Goal: Information Seeking & Learning: Learn about a topic

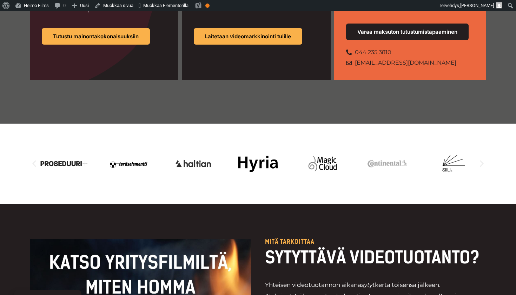
scroll to position [633, 0]
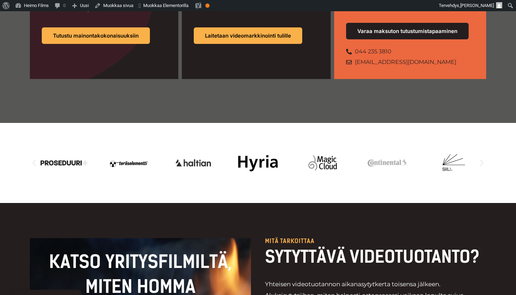
click at [34, 160] on icon "Edellinen dia" at bounding box center [34, 163] width 4 height 7
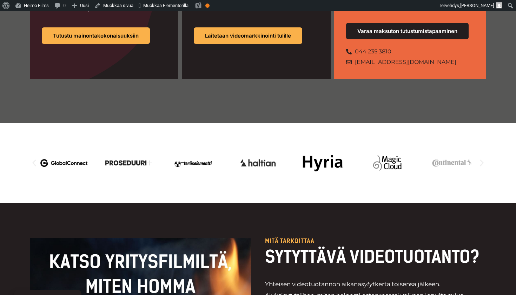
click at [34, 160] on icon "Edellinen dia" at bounding box center [34, 163] width 4 height 7
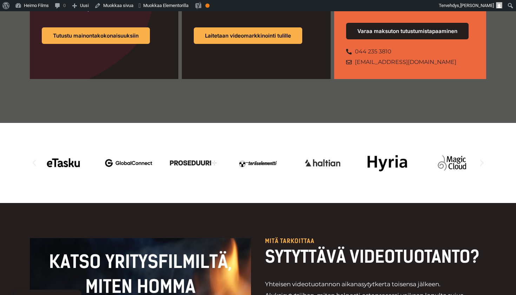
click at [34, 160] on icon "Edellinen dia" at bounding box center [34, 163] width 4 height 7
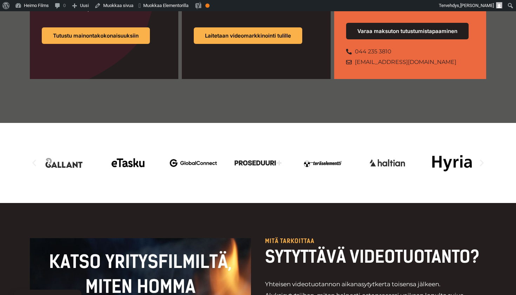
click at [34, 160] on icon "Edellinen dia" at bounding box center [34, 163] width 4 height 7
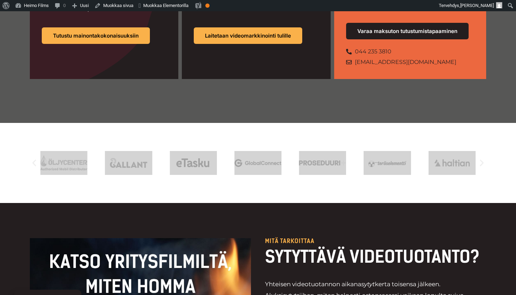
click at [34, 160] on icon "Edellinen dia" at bounding box center [34, 163] width 4 height 7
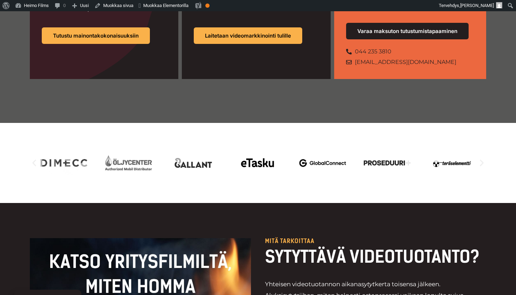
click at [33, 159] on icon "Edellinen dia" at bounding box center [34, 163] width 9 height 9
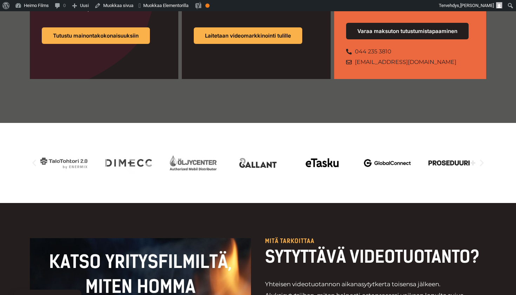
click at [33, 159] on icon "Edellinen dia" at bounding box center [34, 163] width 9 height 9
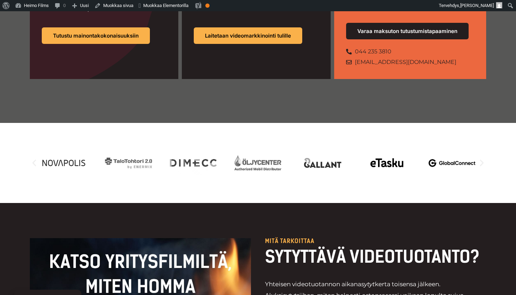
click at [33, 159] on icon "Edellinen dia" at bounding box center [34, 163] width 9 height 9
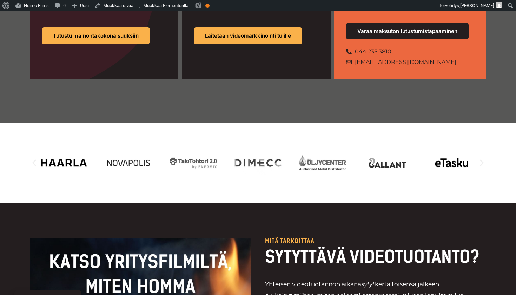
click at [33, 159] on icon "Edellinen dia" at bounding box center [34, 163] width 9 height 9
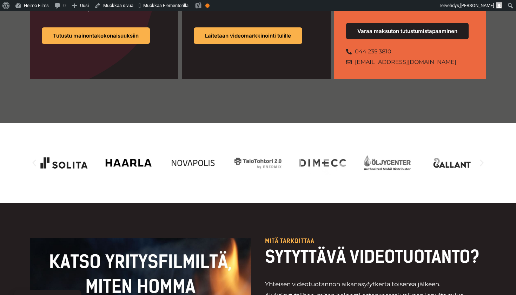
click at [33, 159] on icon "Edellinen dia" at bounding box center [34, 163] width 9 height 9
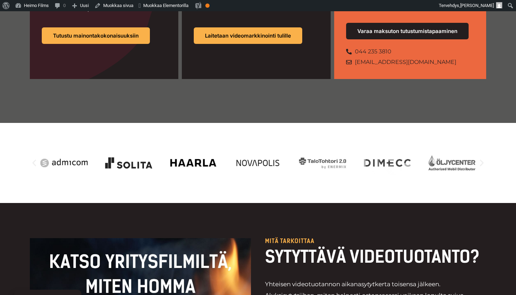
click at [33, 159] on icon "Edellinen dia" at bounding box center [34, 163] width 9 height 9
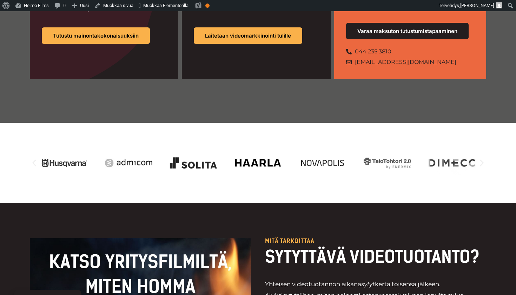
click at [33, 159] on icon "Edellinen dia" at bounding box center [34, 163] width 9 height 9
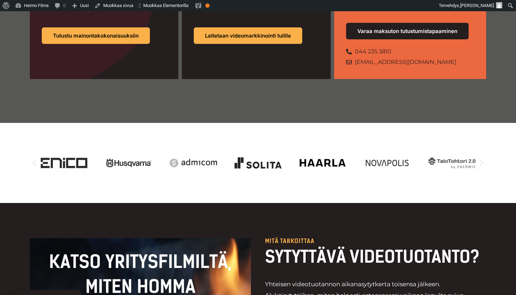
click at [33, 159] on icon "Edellinen dia" at bounding box center [34, 163] width 9 height 9
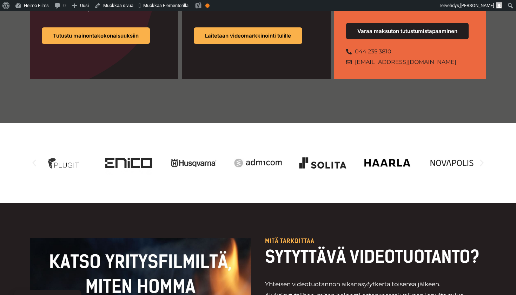
click at [33, 159] on icon "Edellinen dia" at bounding box center [34, 163] width 9 height 9
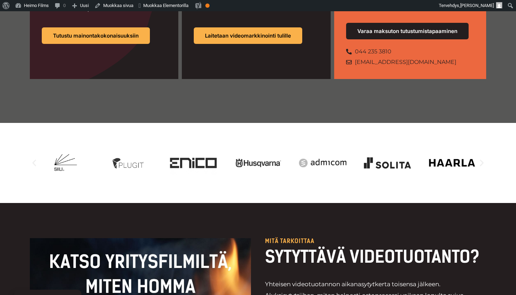
click at [33, 159] on icon "Edellinen dia" at bounding box center [34, 163] width 9 height 9
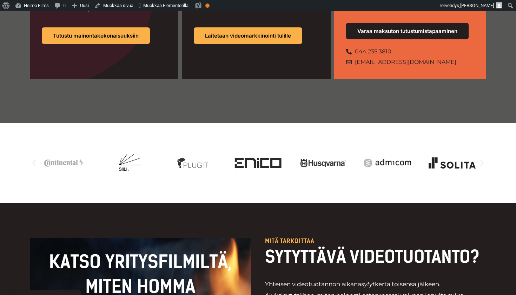
click at [33, 159] on icon "Edellinen dia" at bounding box center [34, 163] width 9 height 9
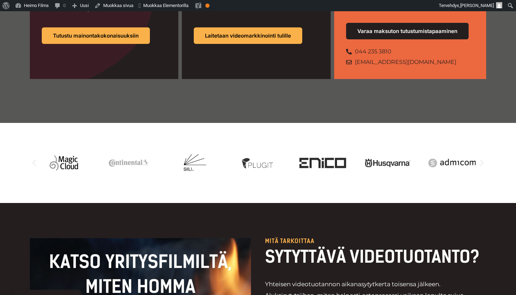
click at [33, 159] on icon "Edellinen dia" at bounding box center [34, 163] width 9 height 9
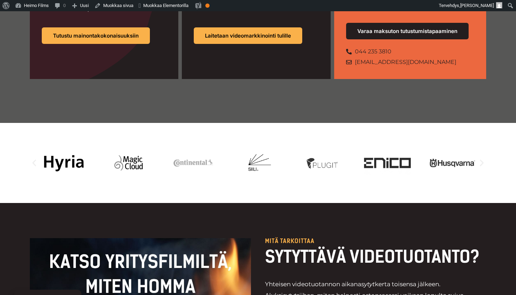
click at [33, 159] on icon "Edellinen dia" at bounding box center [34, 163] width 9 height 9
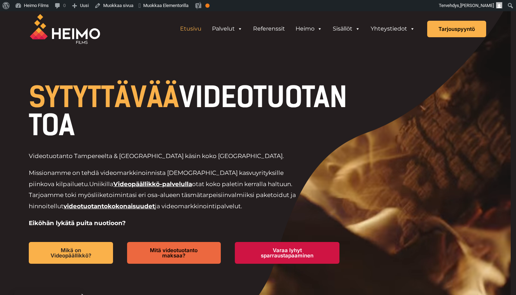
scroll to position [2, 0]
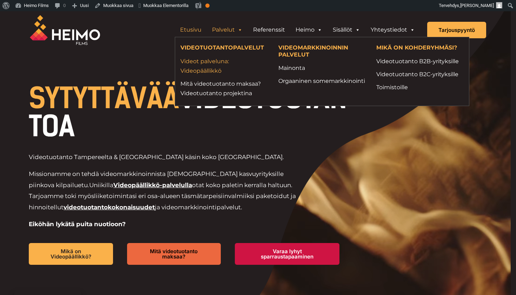
click at [211, 64] on link "Videot palveluna: Videopäällikkö" at bounding box center [223, 66] width 87 height 19
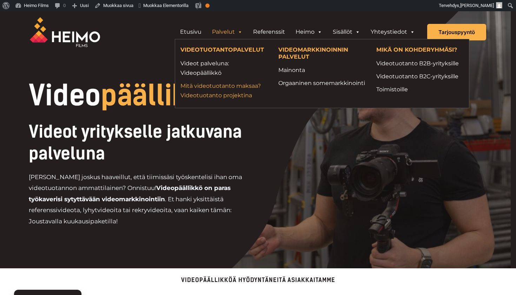
click at [212, 89] on link "Mitä videotuotanto maksaa? Videotuotanto projektina" at bounding box center [223, 90] width 87 height 19
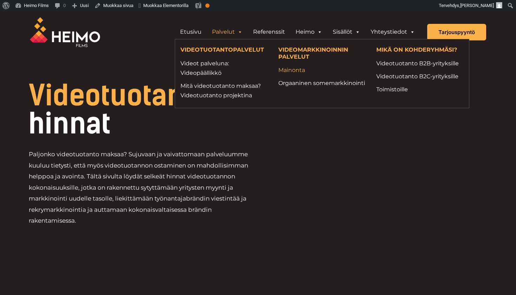
click at [290, 69] on link "Mainonta" at bounding box center [321, 69] width 87 height 9
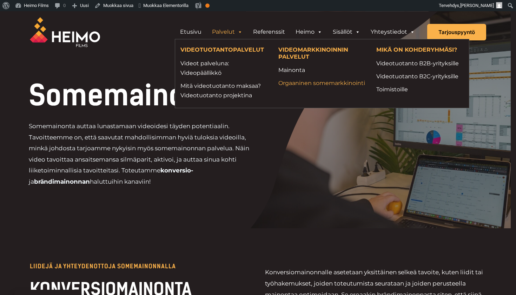
click at [287, 85] on link "Orgaaninen somemarkkinointi" at bounding box center [321, 82] width 87 height 9
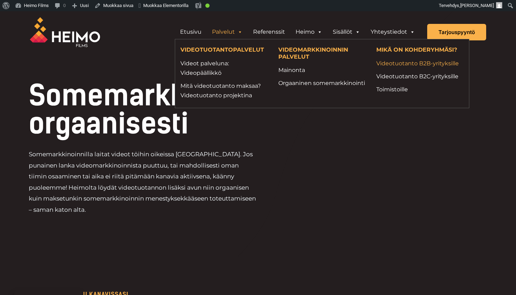
click at [407, 67] on link "Videotuotanto B2B-yrityksille" at bounding box center [419, 63] width 87 height 9
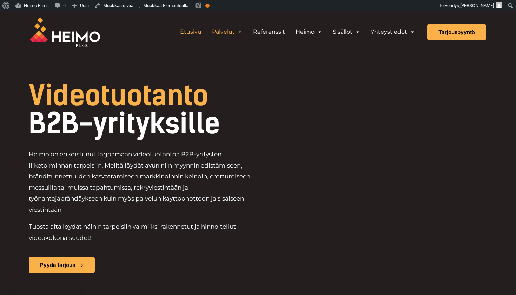
click at [191, 32] on link "Etusivu" at bounding box center [191, 32] width 32 height 14
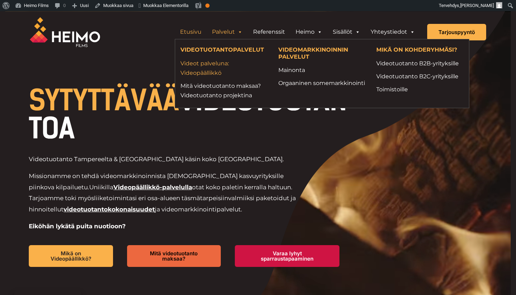
click at [221, 64] on link "Videot palveluna: Videopäällikkö" at bounding box center [223, 68] width 87 height 19
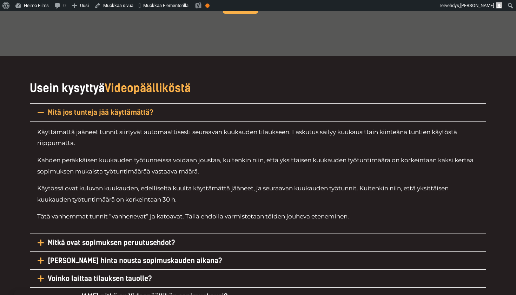
scroll to position [3239, 0]
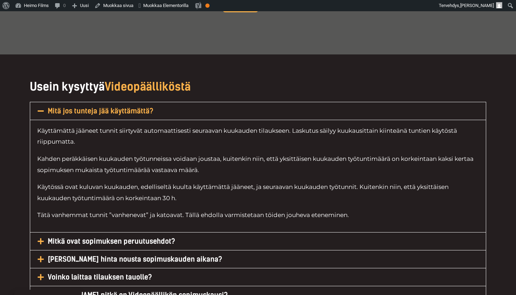
click at [199, 102] on h5 "Mitä jos tunteja jää käyttämättä?" at bounding box center [258, 111] width 456 height 18
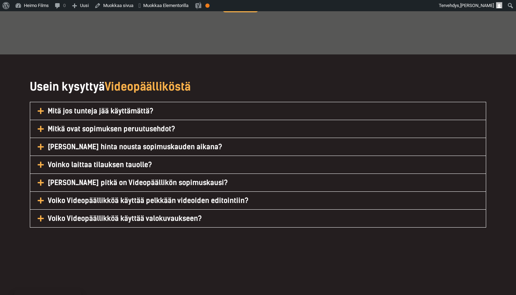
click at [185, 120] on h5 "Mitkä ovat sopimuksen peruutusehdot?" at bounding box center [258, 129] width 456 height 18
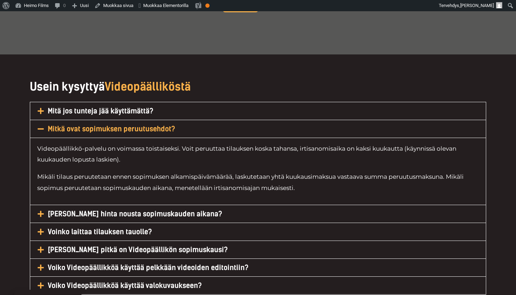
click at [185, 120] on h5 "Mitkä ovat sopimuksen peruutusehdot?" at bounding box center [258, 129] width 456 height 18
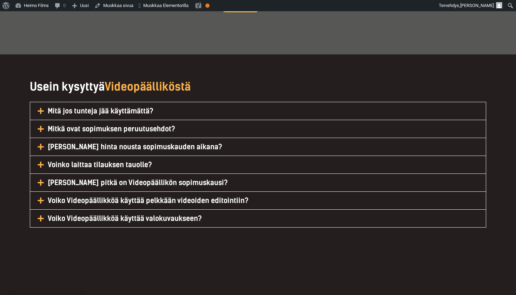
click at [177, 142] on link "Voiko hinta nousta sopimuskauden aikana?" at bounding box center [135, 146] width 174 height 8
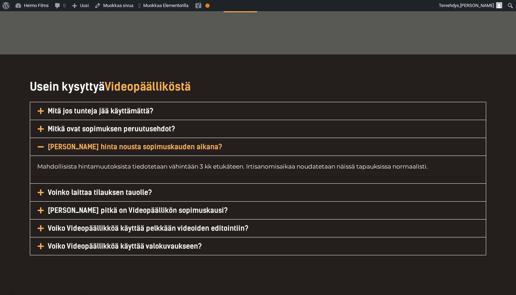
click at [177, 142] on link "Voiko hinta nousta sopimuskauden aikana?" at bounding box center [135, 146] width 174 height 8
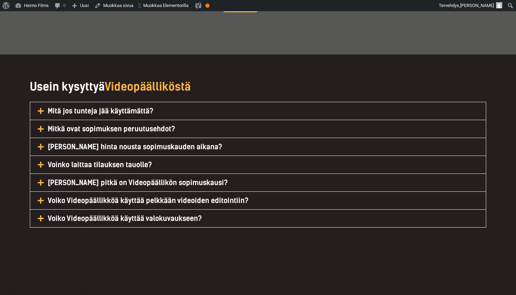
click at [160, 156] on h5 "Voinko laittaa tilauksen tauolle?" at bounding box center [258, 165] width 456 height 18
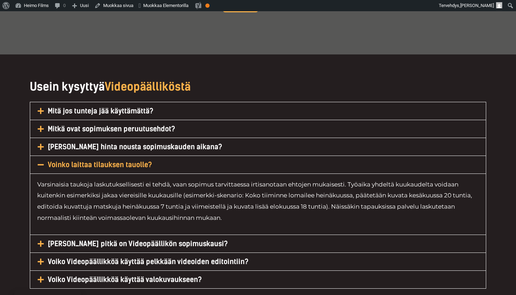
click at [160, 156] on h5 "Voinko laittaa tilauksen tauolle?" at bounding box center [258, 165] width 456 height 18
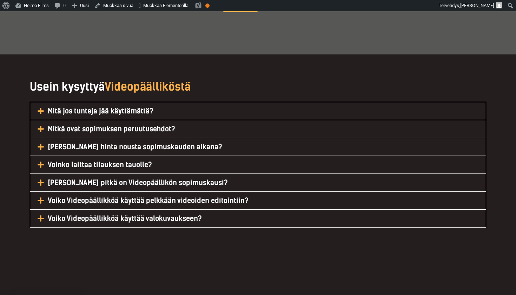
click at [151, 178] on link "Kuinka pitkä on Videopäällikön sopimuskausi?" at bounding box center [138, 182] width 180 height 8
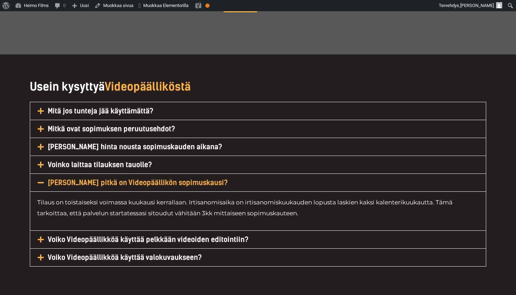
click at [151, 178] on link "Kuinka pitkä on Videopäällikön sopimuskausi?" at bounding box center [138, 182] width 180 height 8
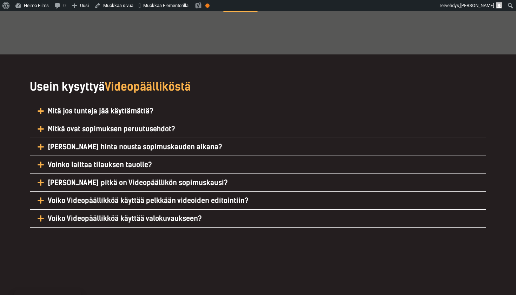
click at [144, 196] on link "Voiko Videopäällikköä käyttää pelkkään videoiden editointiin?" at bounding box center [148, 200] width 201 height 8
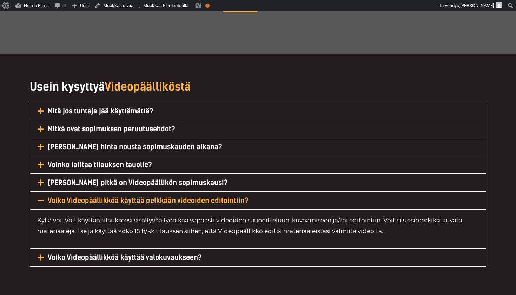
click at [144, 196] on link "Voiko Videopäällikköä käyttää pelkkään videoiden editointiin?" at bounding box center [148, 200] width 201 height 8
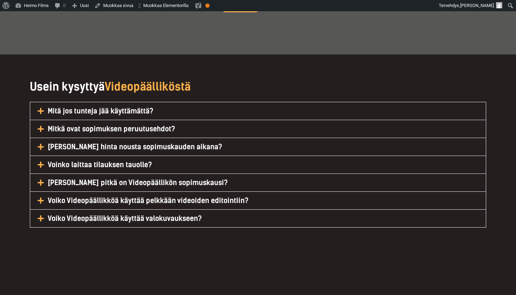
click at [137, 214] on link "Voiko Videopäällikköä käyttää valokuvaukseen?" at bounding box center [125, 218] width 154 height 8
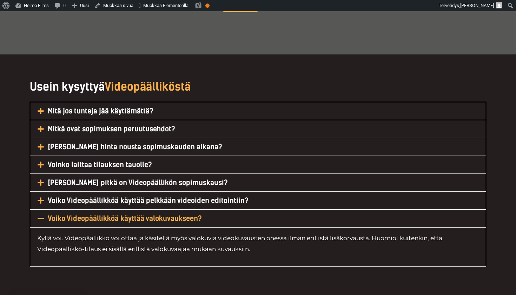
click at [137, 214] on link "Voiko Videopäällikköä käyttää valokuvaukseen?" at bounding box center [125, 218] width 154 height 8
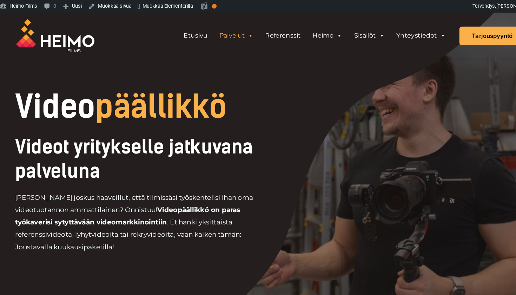
scroll to position [0, 0]
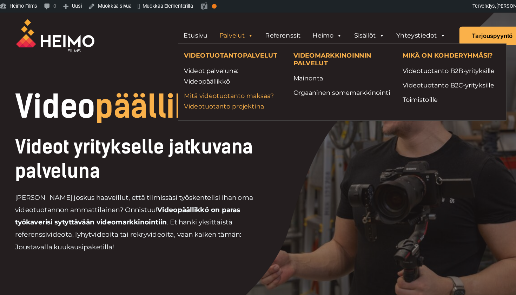
click at [215, 82] on link "Mitä videotuotanto maksaa? Videotuotanto projektina" at bounding box center [223, 90] width 87 height 19
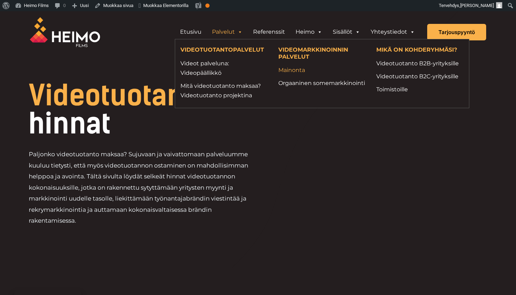
click at [287, 67] on link "Mainonta" at bounding box center [321, 69] width 87 height 9
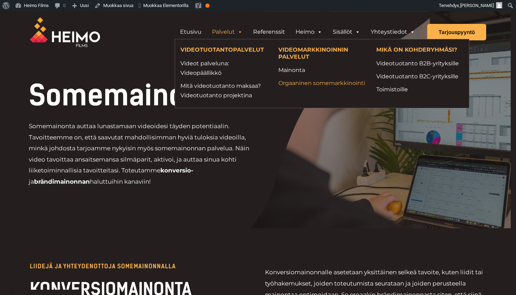
click at [319, 88] on link "Orgaaninen somemarkkinointi" at bounding box center [321, 82] width 87 height 9
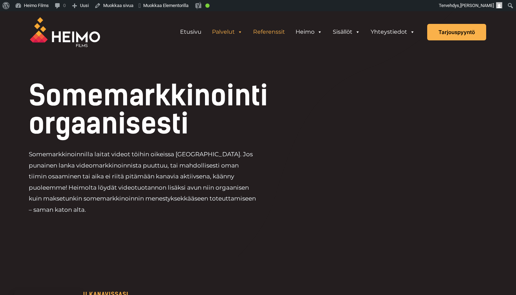
click at [273, 36] on link "Referenssit" at bounding box center [269, 32] width 42 height 14
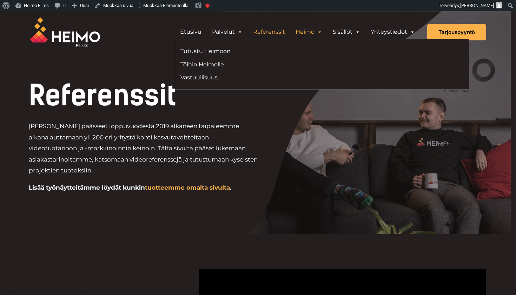
click at [218, 46] on li "Tutustu Heimoon" at bounding box center [248, 51] width 147 height 13
click at [217, 50] on link "Tutustu Heimoon" at bounding box center [248, 50] width 136 height 9
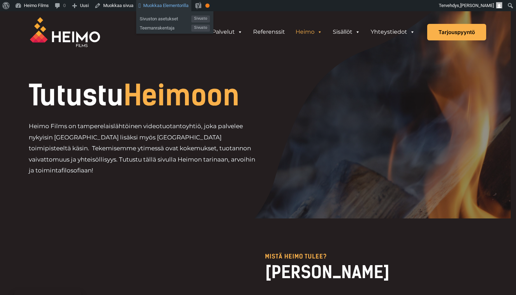
click at [165, 4] on span "Muokkaa Elementorilla" at bounding box center [165, 5] width 45 height 5
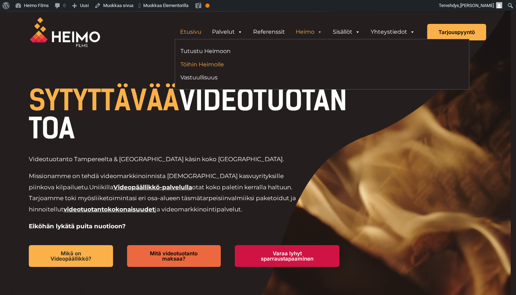
click at [205, 64] on link "Töihin Heimolle" at bounding box center [248, 64] width 136 height 9
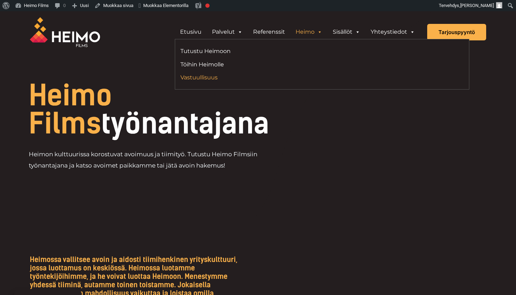
click at [213, 78] on link "Vastuullisuus" at bounding box center [248, 77] width 136 height 9
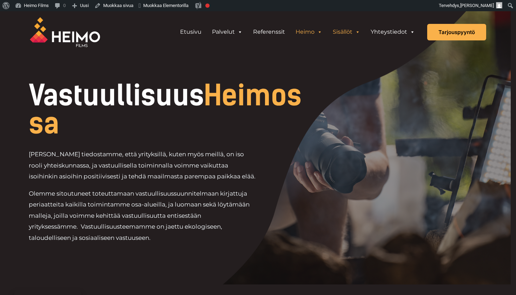
click at [343, 37] on link "Sisällöt" at bounding box center [346, 32] width 38 height 14
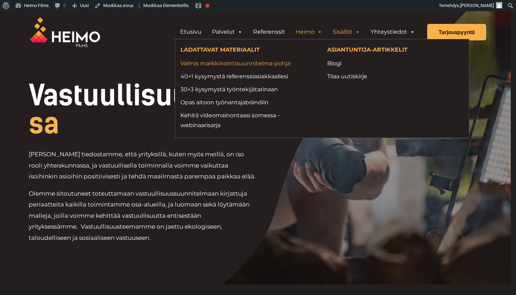
click at [245, 66] on link "Valmis markkinointisuunnitelma-pohja" at bounding box center [248, 63] width 136 height 9
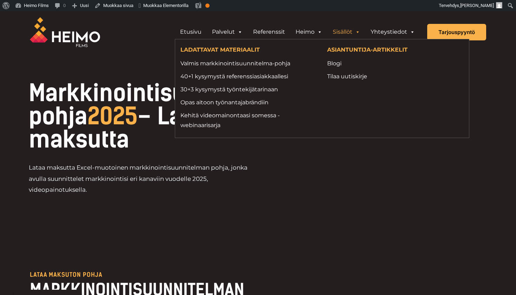
click at [345, 31] on link "Sisällöt" at bounding box center [346, 32] width 38 height 14
click at [253, 74] on link "40+1 kysymystä referenssiasiakkaallesi" at bounding box center [248, 76] width 136 height 9
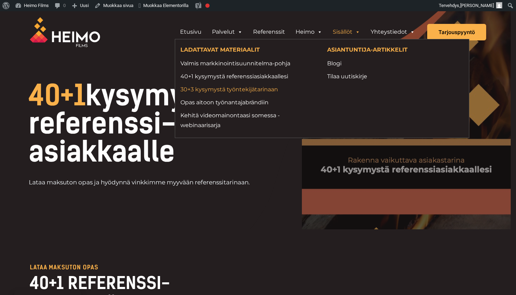
click at [265, 88] on link "30+3 kysymystä työntekijätarinaan" at bounding box center [248, 89] width 136 height 9
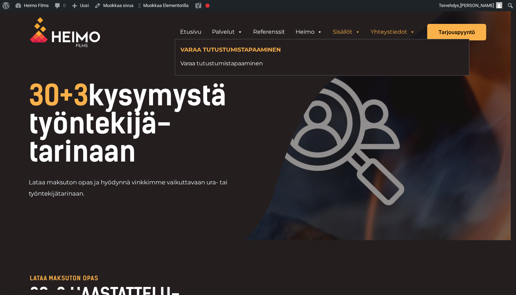
click at [391, 30] on link "Yhteystiedot" at bounding box center [392, 32] width 55 height 14
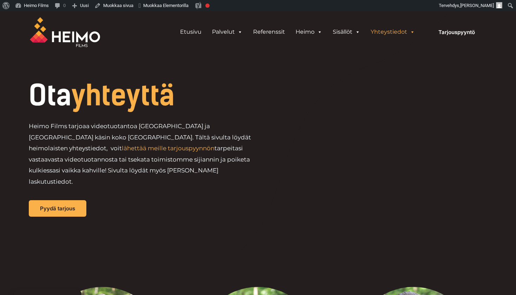
click at [453, 29] on div "Tarjouspyyntö" at bounding box center [456, 32] width 59 height 16
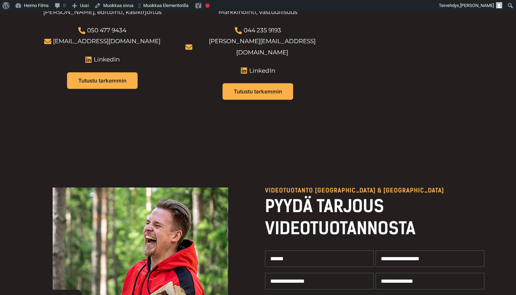
scroll to position [1116, 0]
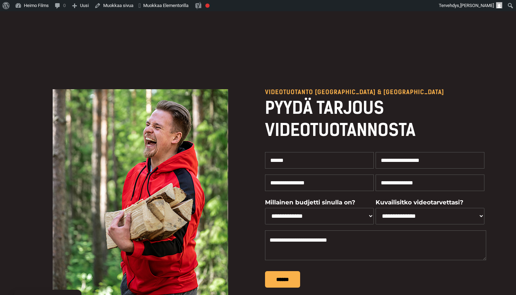
click at [429, 97] on h2 "PYYDÄ TARJOUS VIDEOTUOTANNOSTA" at bounding box center [375, 119] width 221 height 44
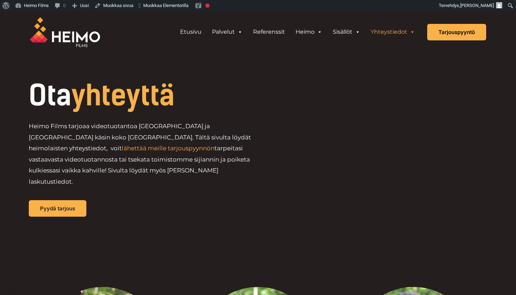
scroll to position [0, 0]
click at [196, 35] on link "Etusivu" at bounding box center [191, 32] width 32 height 14
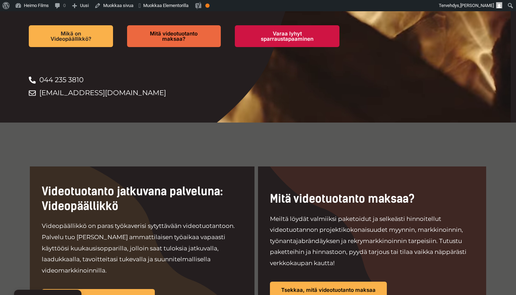
scroll to position [218, 0]
